Goal: Task Accomplishment & Management: Use online tool/utility

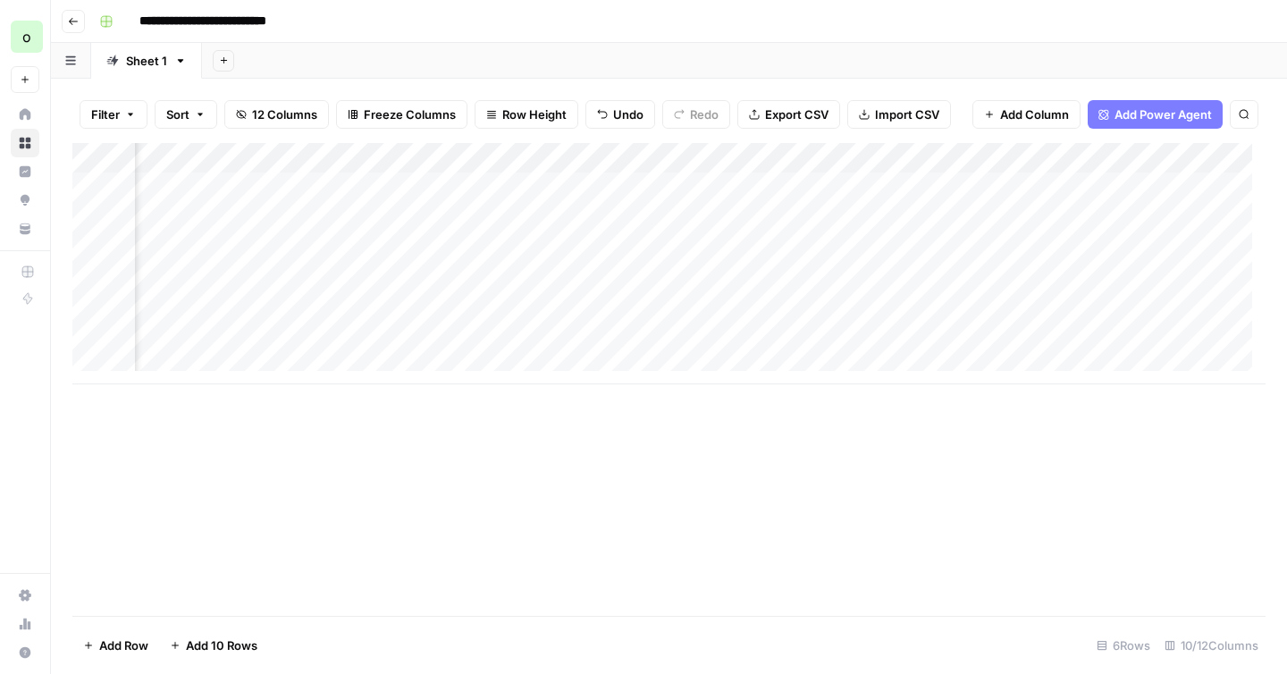
scroll to position [0, 700]
click at [717, 340] on div "Add Column" at bounding box center [668, 263] width 1193 height 241
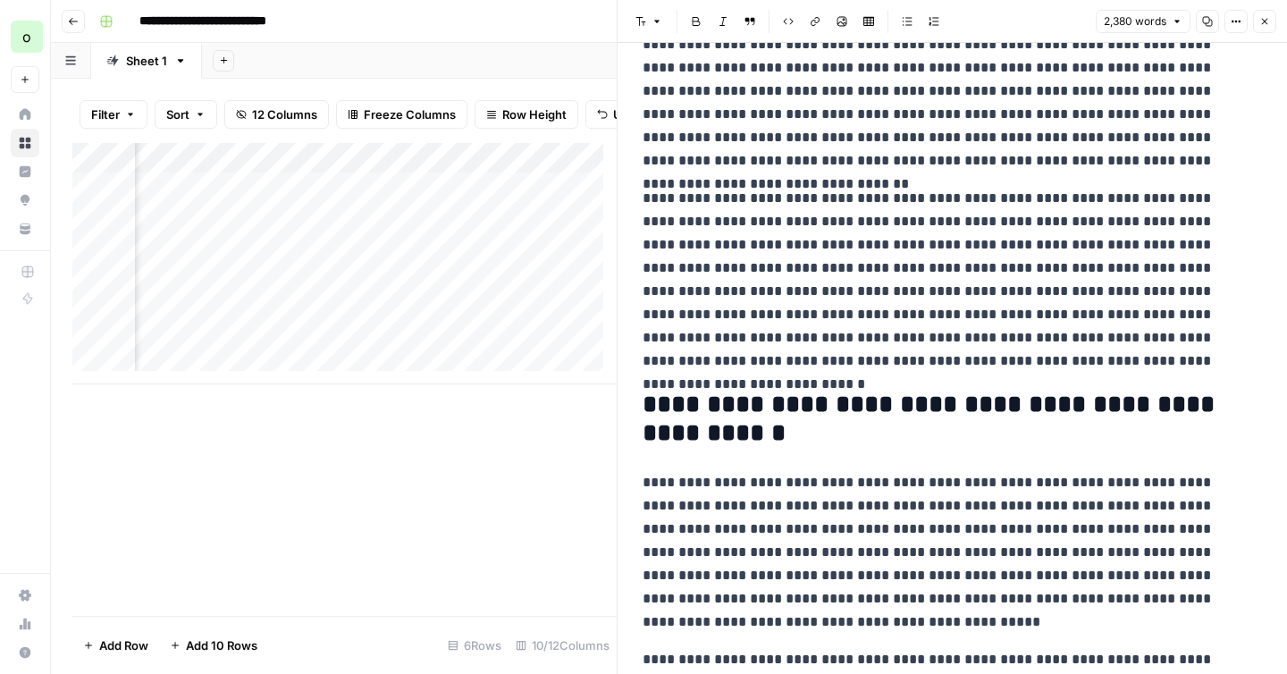
scroll to position [214, 0]
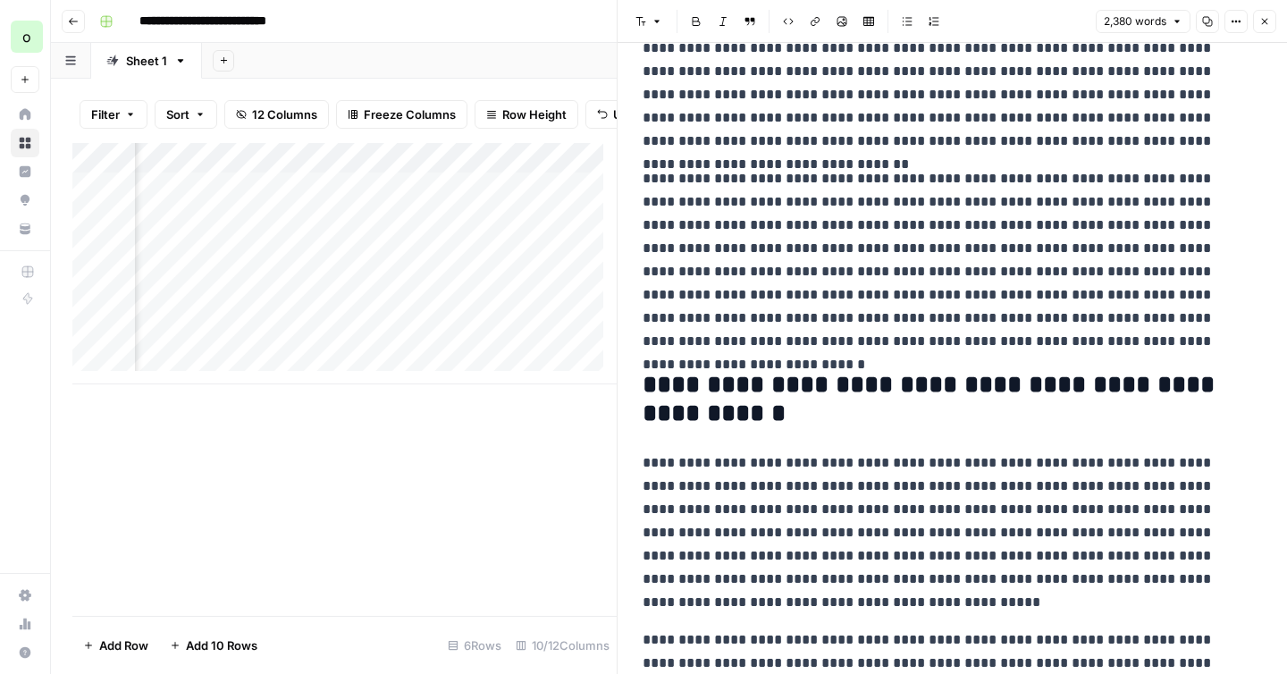
click at [931, 392] on h2 "**********" at bounding box center [946, 399] width 606 height 57
click at [931, 384] on h2 "**********" at bounding box center [946, 399] width 606 height 57
click at [898, 383] on h2 "**********" at bounding box center [946, 399] width 606 height 57
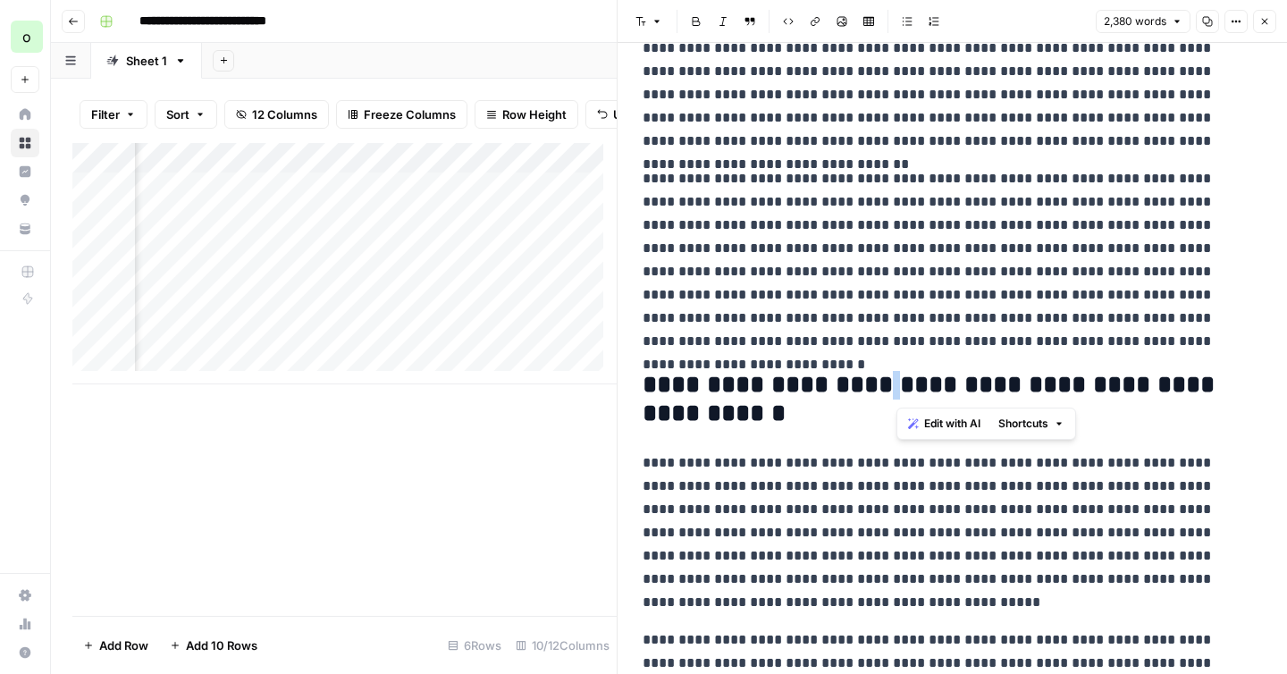
click at [898, 383] on h2 "**********" at bounding box center [946, 399] width 606 height 57
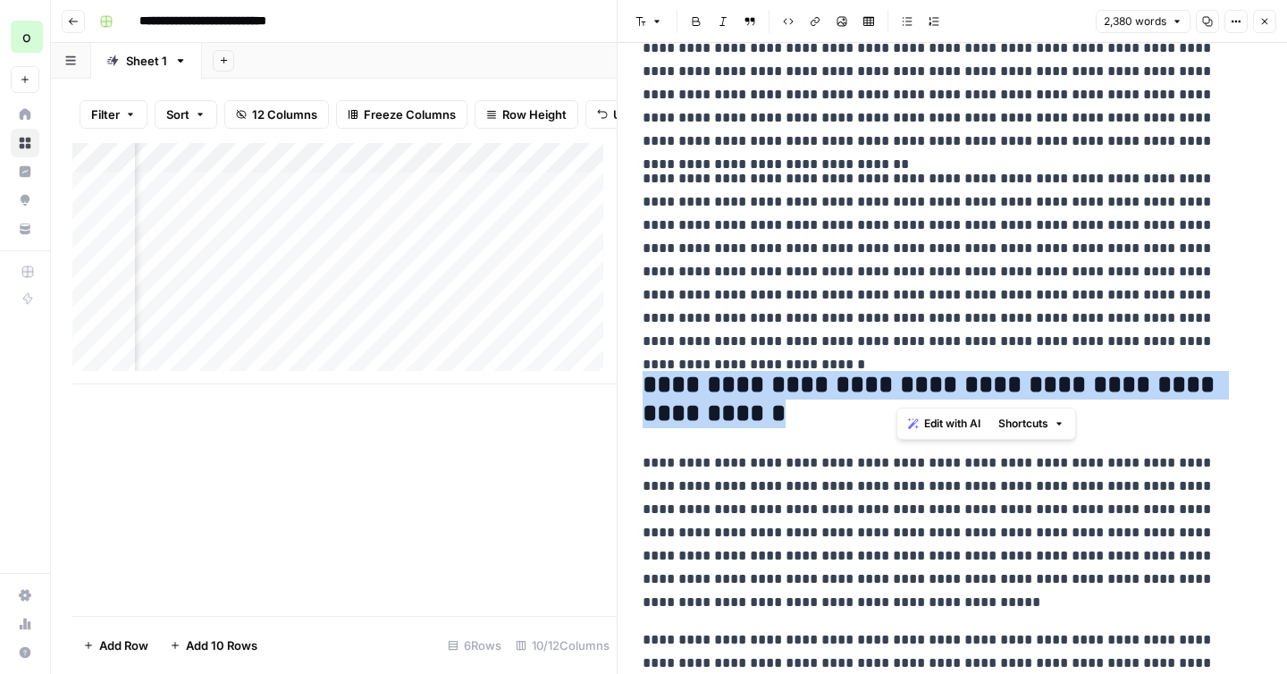
click at [898, 383] on h2 "**********" at bounding box center [946, 399] width 606 height 57
click at [714, 453] on span "Edit with AI" at bounding box center [698, 452] width 56 height 16
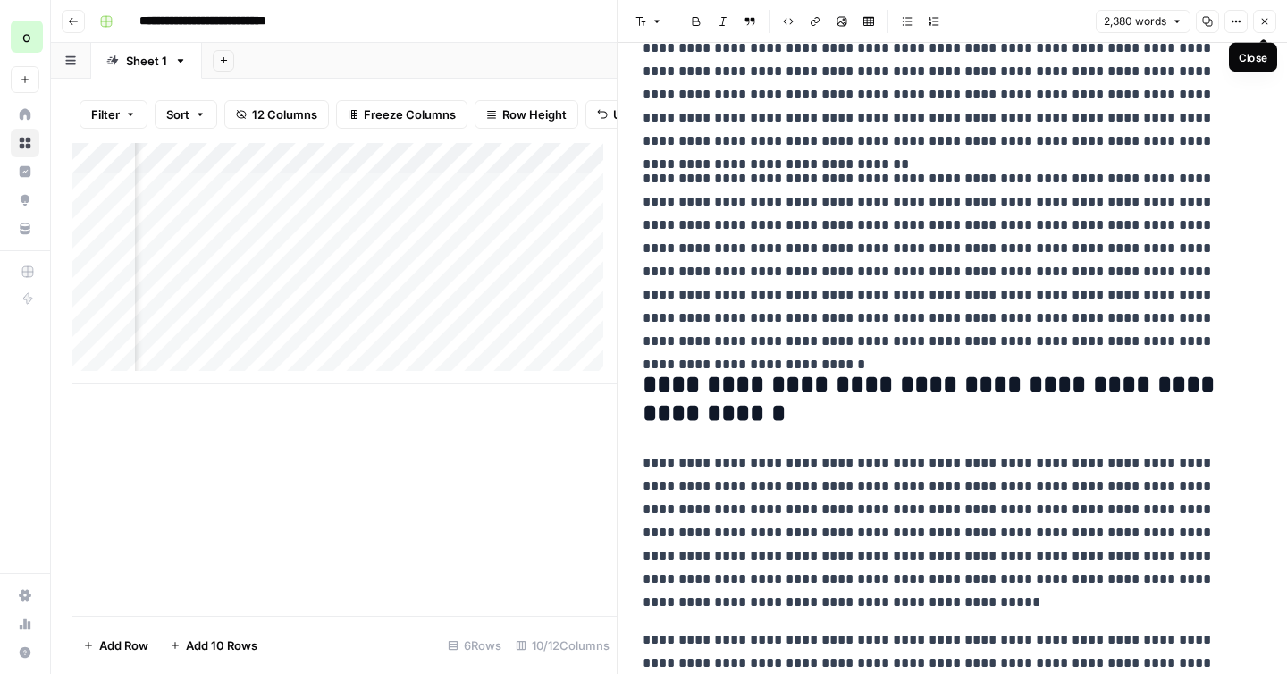
click at [1268, 22] on icon "button" at bounding box center [1264, 21] width 11 height 11
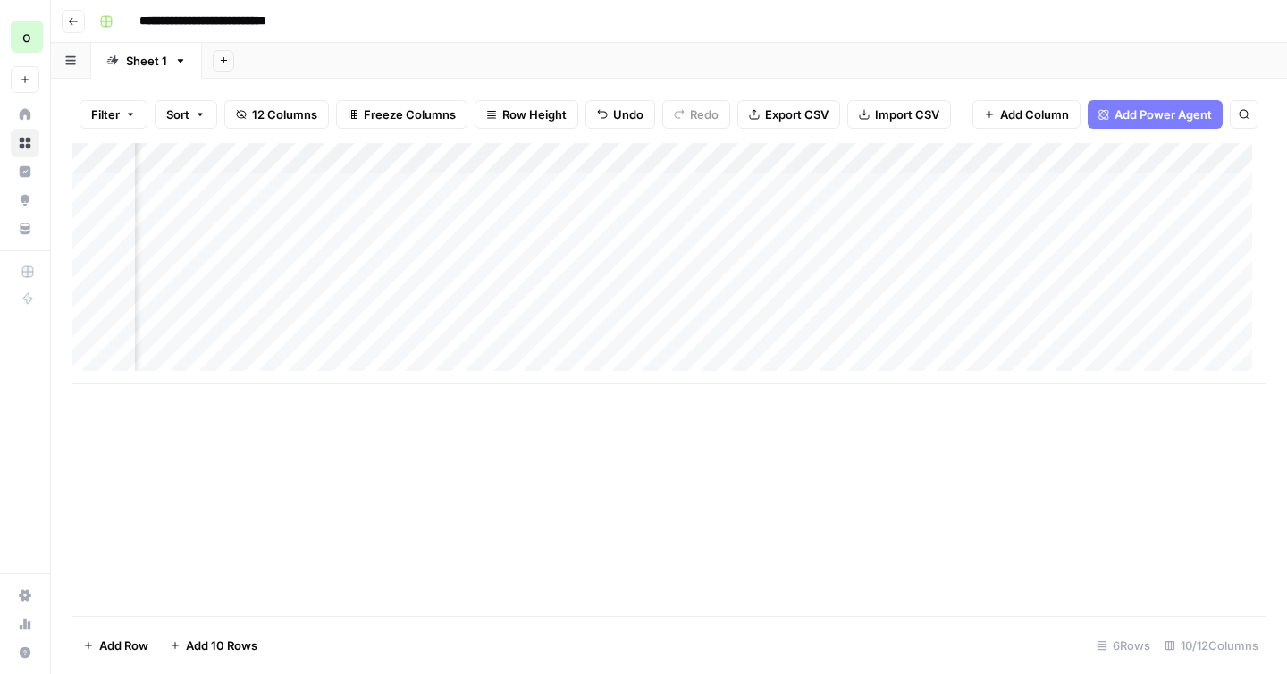
scroll to position [0, 407]
click at [442, 159] on div "Add Column" at bounding box center [668, 263] width 1193 height 241
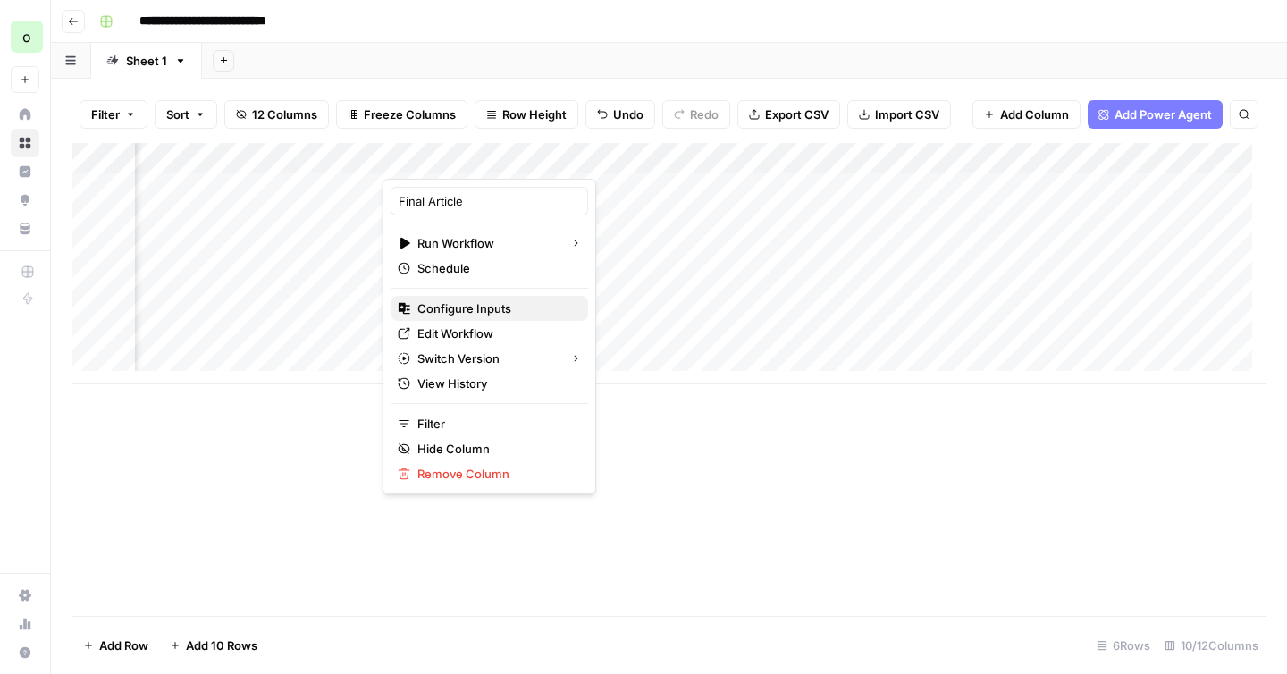
click at [442, 305] on span "Configure Inputs" at bounding box center [495, 308] width 156 height 18
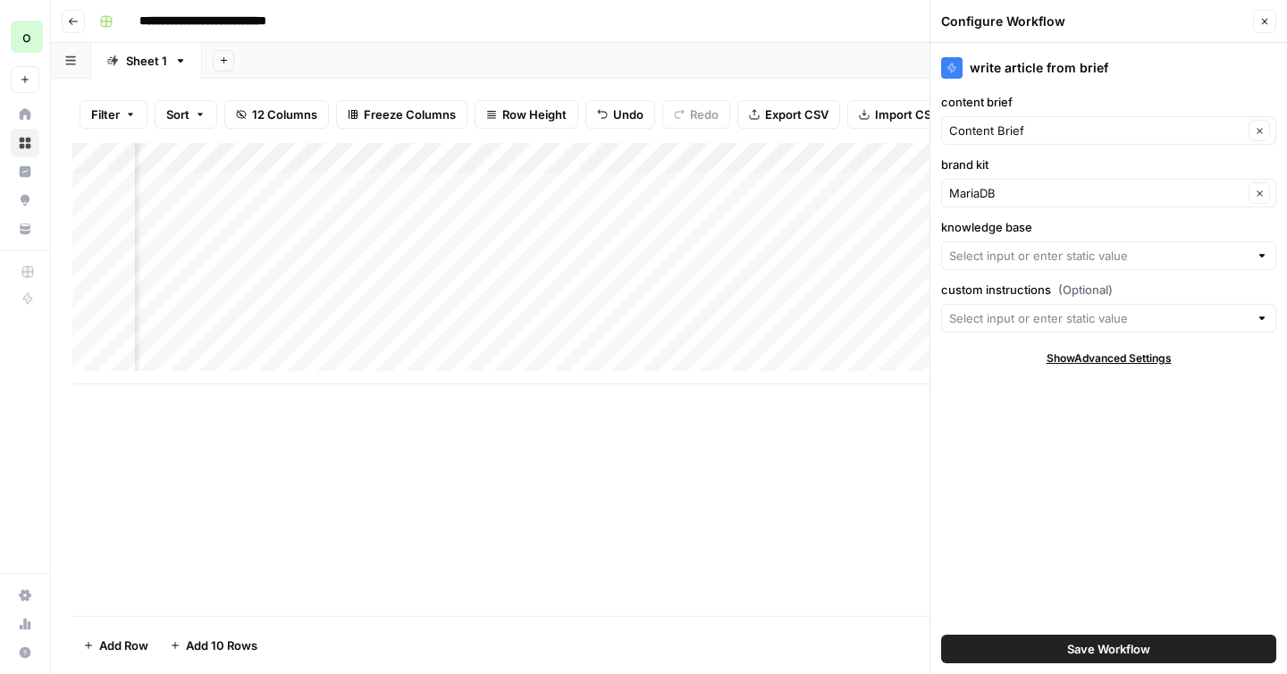
type input "MariaDB KB"
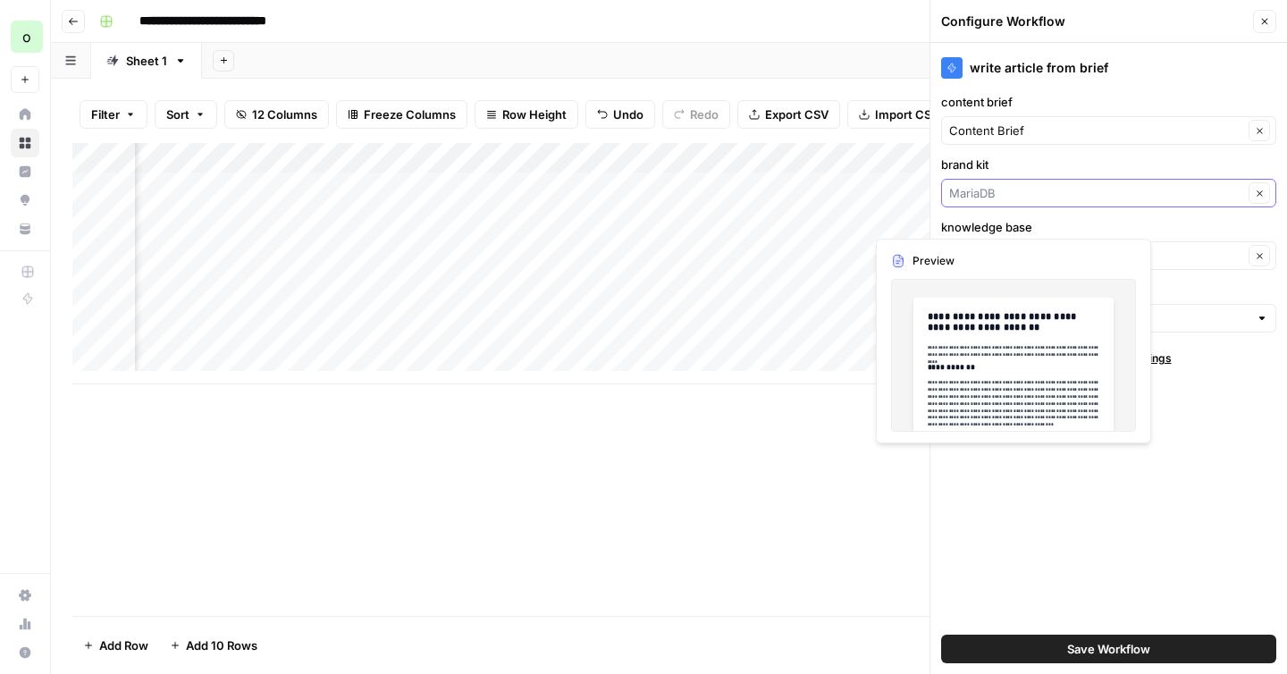
click at [1073, 194] on input "brand kit" at bounding box center [1096, 193] width 294 height 18
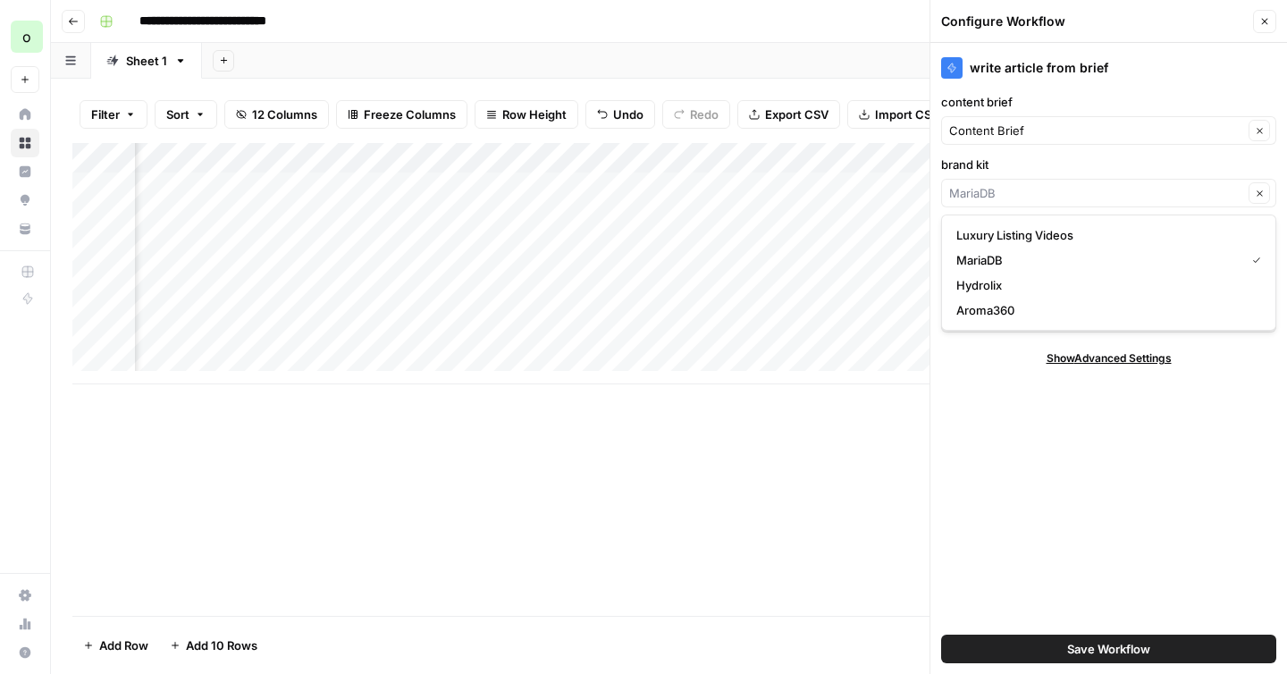
type input "MariaDB"
click at [1197, 446] on div "write article from brief content brief Content Brief Clear brand kit MariaDB Cl…" at bounding box center [1108, 358] width 357 height 631
click at [1068, 645] on span "Save Workflow" at bounding box center [1108, 649] width 83 height 18
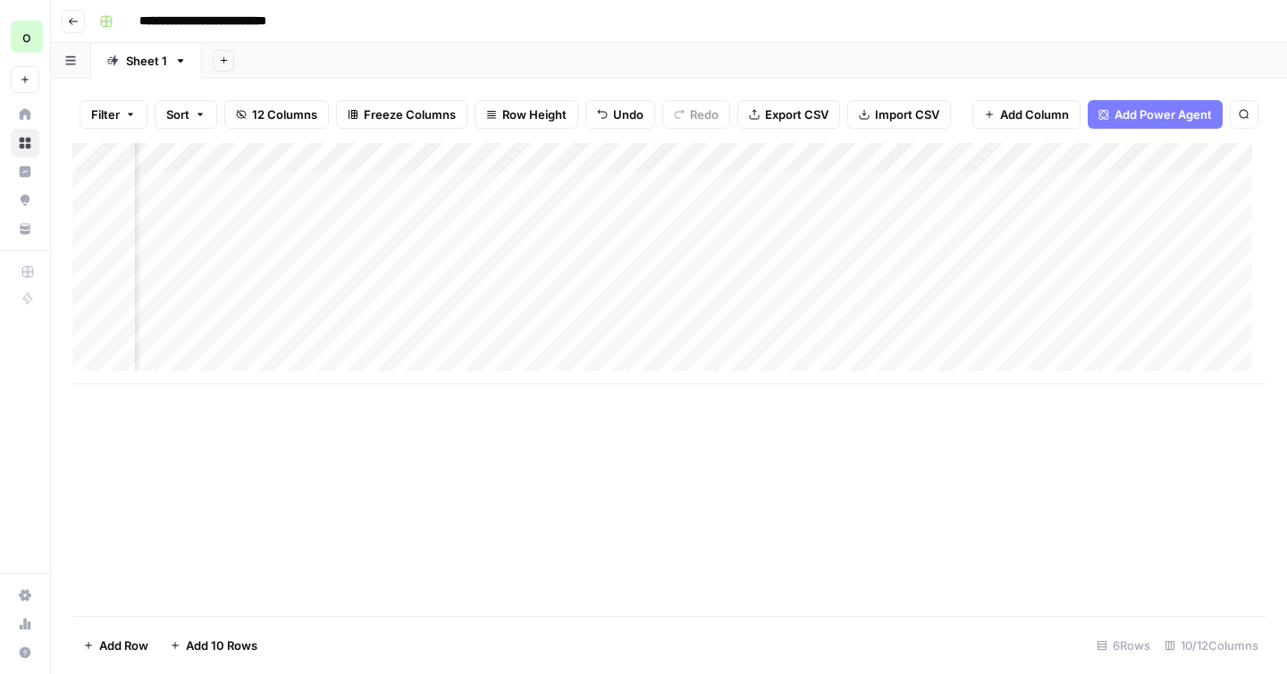
click at [458, 155] on div "Add Column" at bounding box center [668, 263] width 1193 height 241
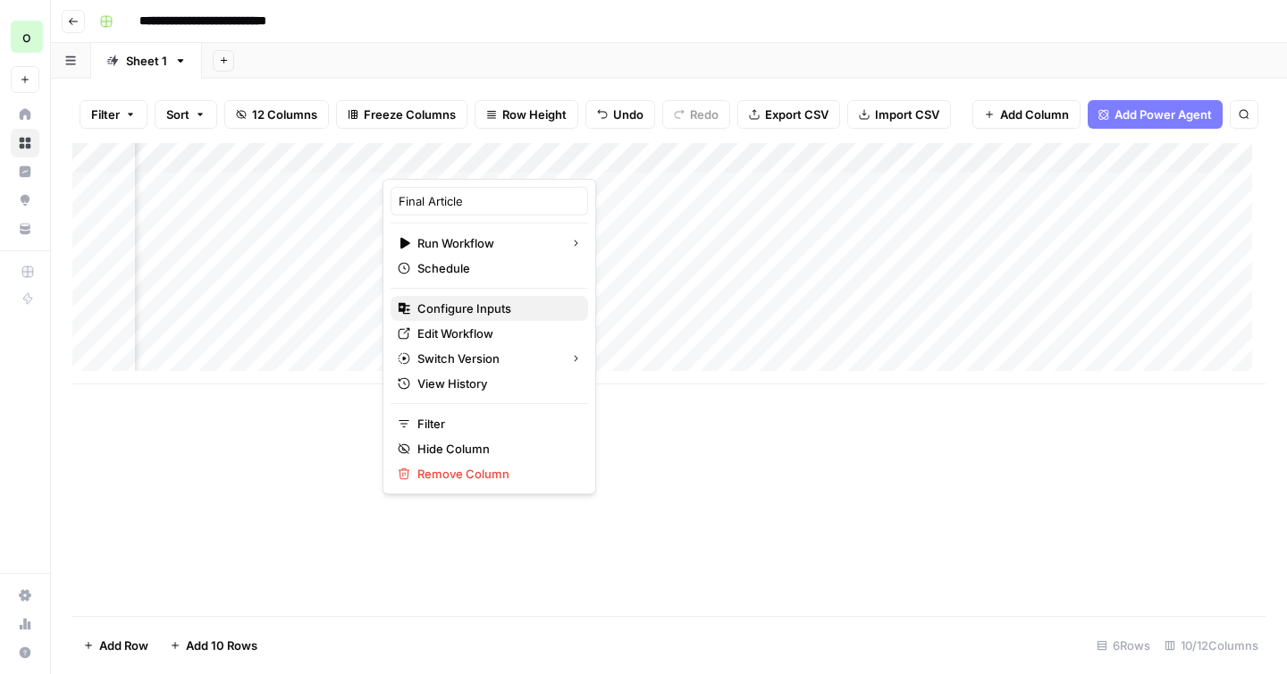
click at [453, 305] on span "Configure Inputs" at bounding box center [495, 308] width 156 height 18
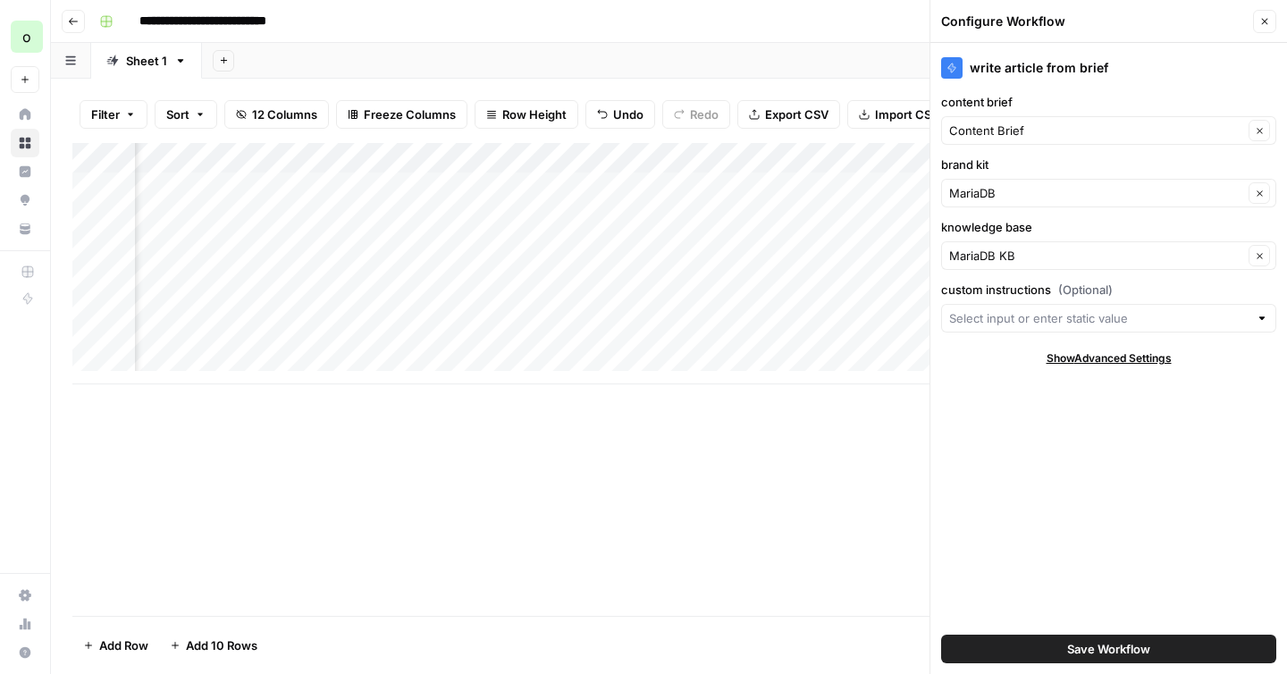
click at [1266, 13] on button "Close" at bounding box center [1264, 21] width 23 height 23
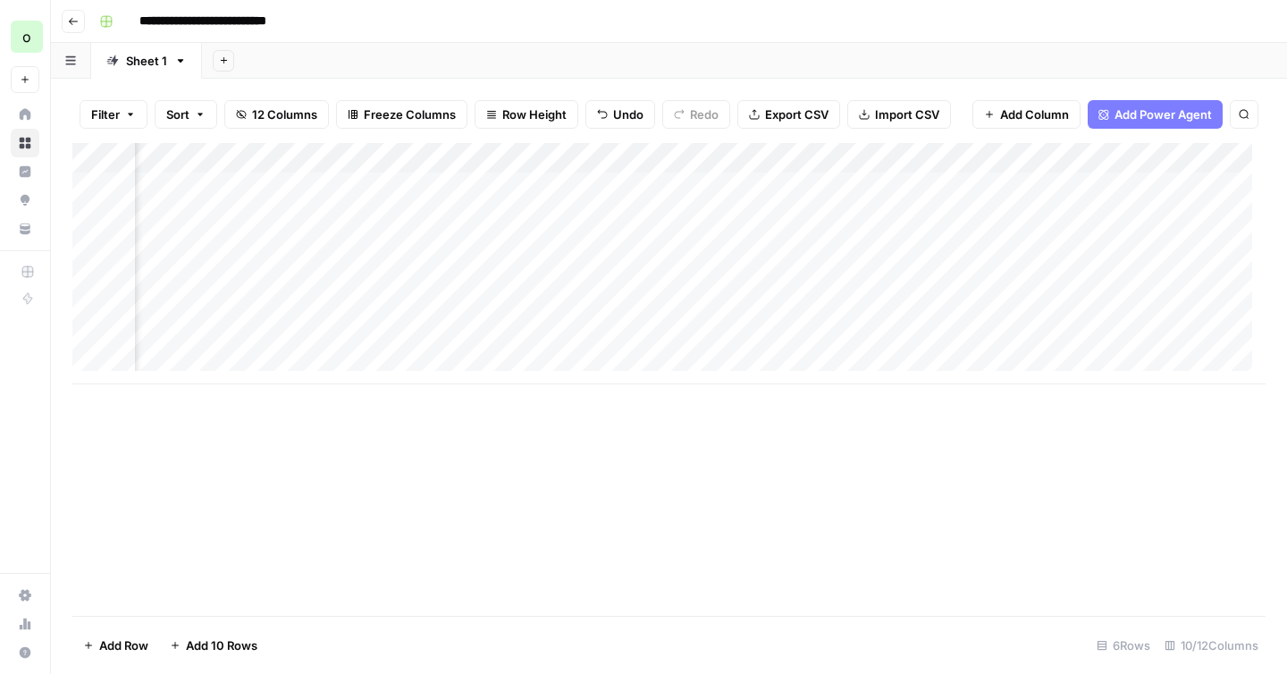
click at [529, 343] on div "Add Column" at bounding box center [668, 263] width 1193 height 241
click at [422, 162] on div "Add Column" at bounding box center [668, 263] width 1193 height 241
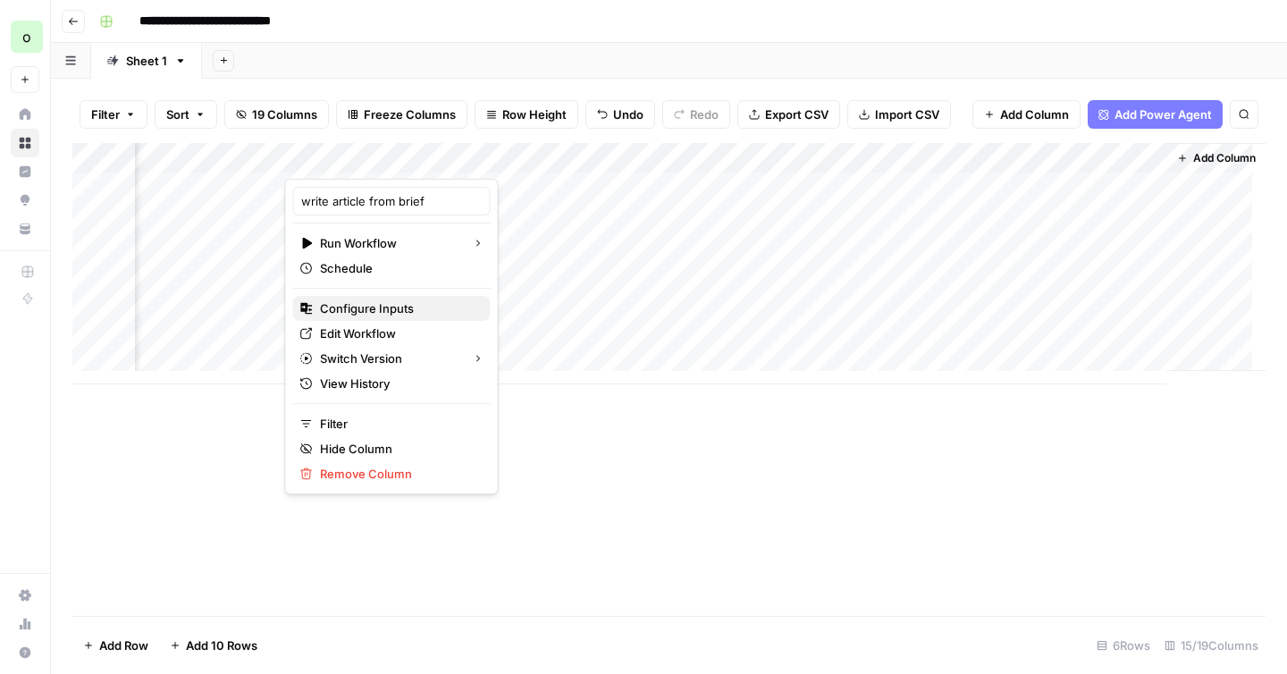
click at [390, 307] on span "Configure Inputs" at bounding box center [398, 308] width 156 height 18
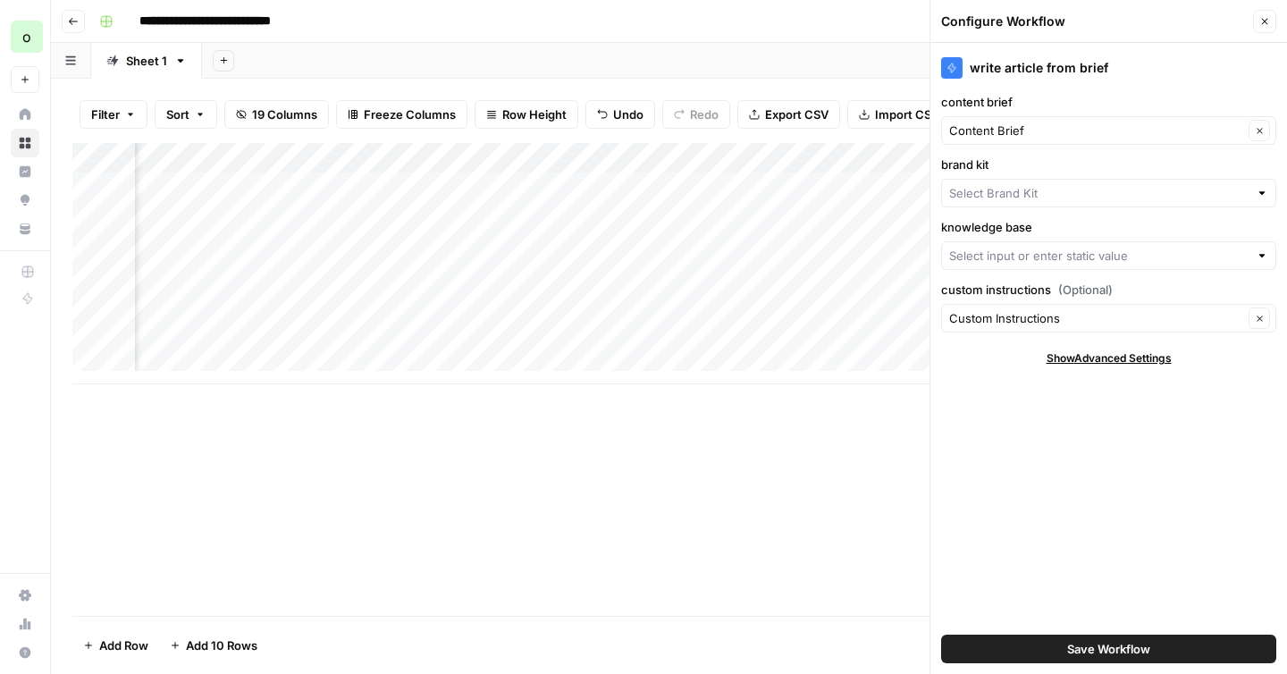
type input "MariaDB"
type input "MariaDB KB"
click at [1267, 22] on icon "button" at bounding box center [1264, 21] width 11 height 11
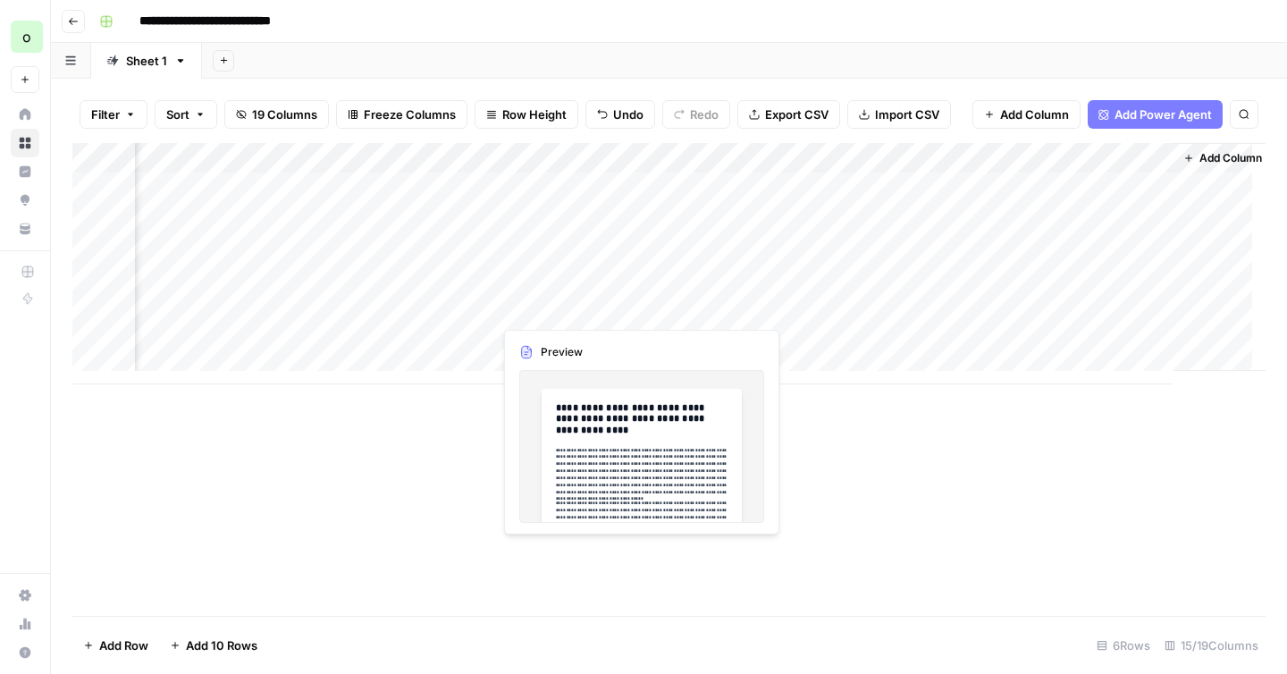
scroll to position [0, 1782]
